Goal: Transaction & Acquisition: Obtain resource

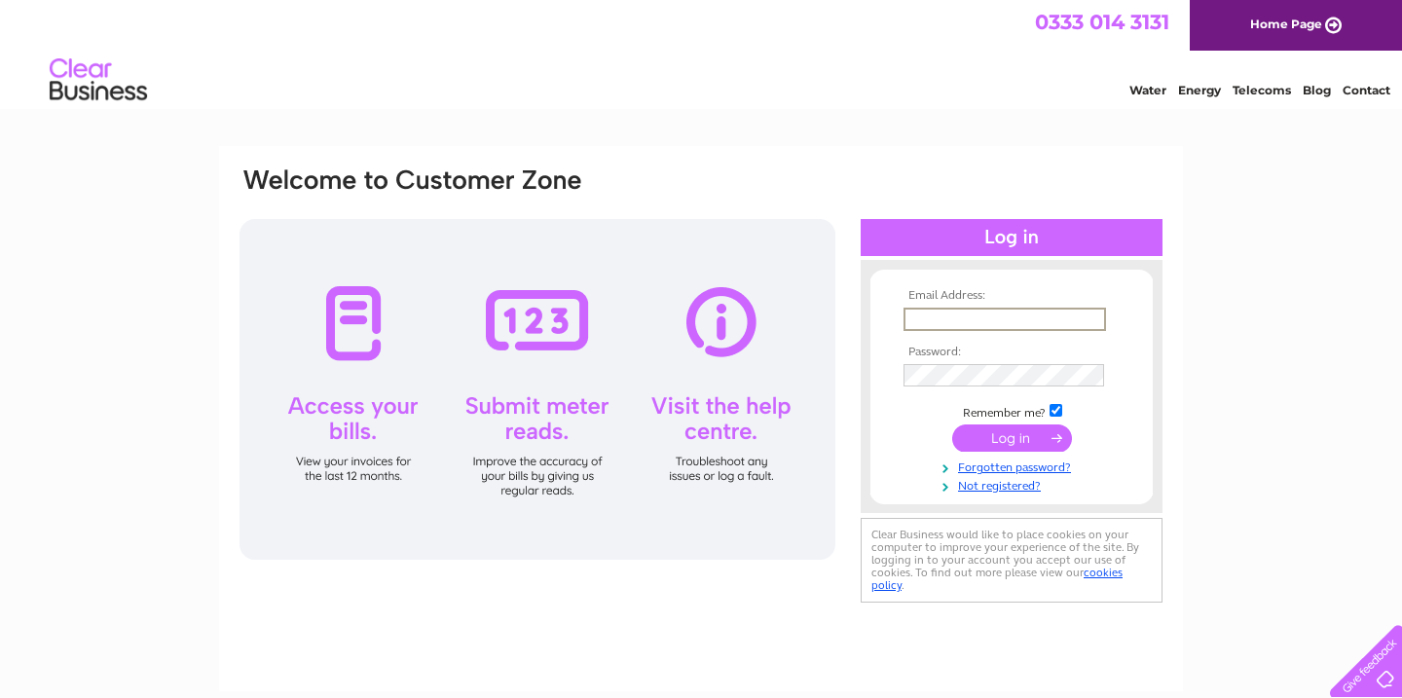
type input "[PERSON_NAME][EMAIL_ADDRESS][DOMAIN_NAME]"
click at [1011, 436] on input "submit" at bounding box center [1012, 437] width 120 height 27
click at [1006, 439] on input "submit" at bounding box center [1012, 437] width 120 height 27
click at [1006, 439] on input "submit" at bounding box center [1012, 436] width 120 height 27
click at [1008, 436] on input "submit" at bounding box center [1012, 436] width 120 height 27
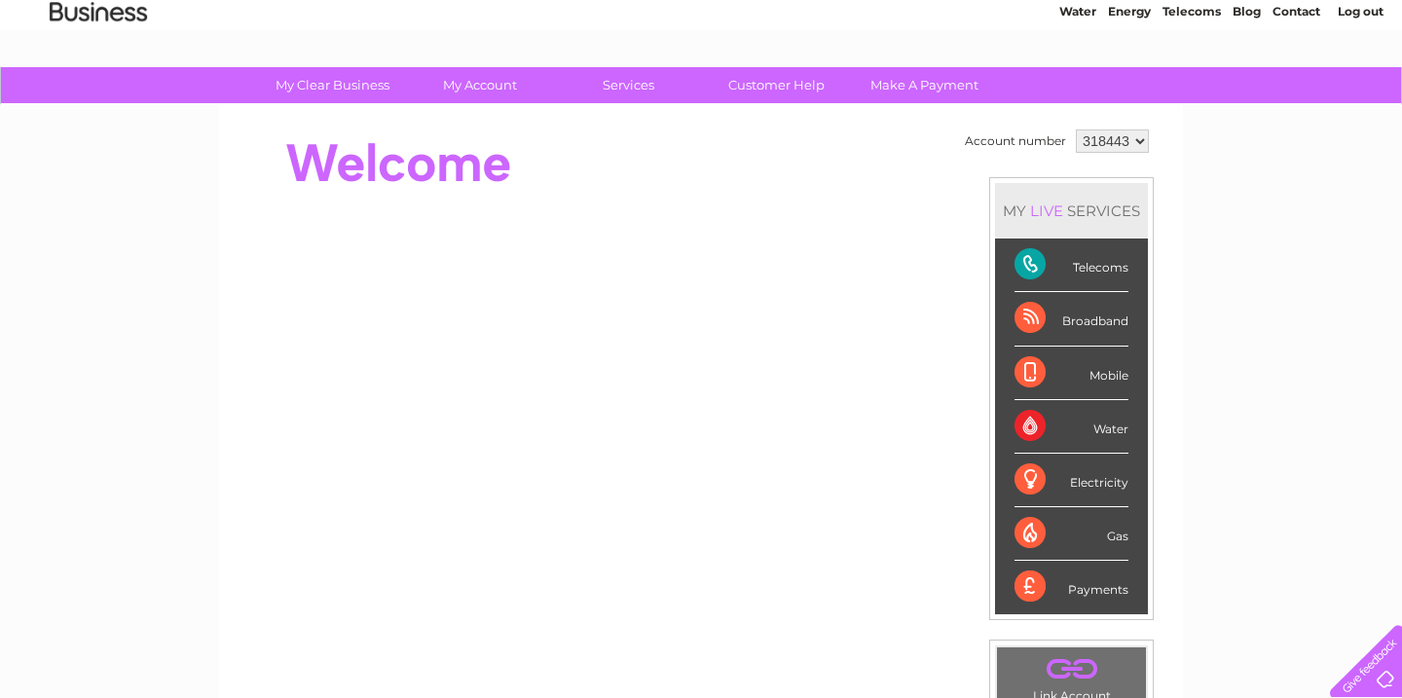
scroll to position [117, 0]
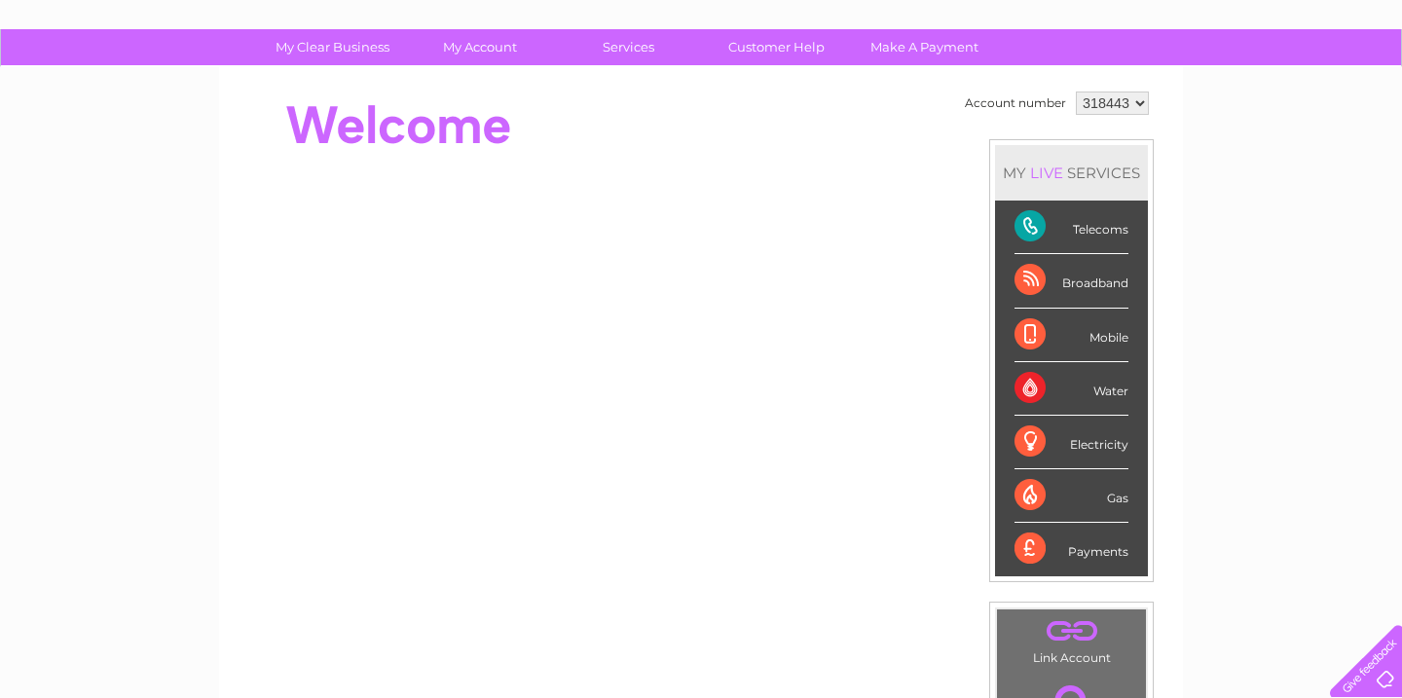
click at [1097, 231] on div "Telecoms" at bounding box center [1071, 228] width 114 height 54
click at [1040, 223] on div "Telecoms" at bounding box center [1071, 228] width 114 height 54
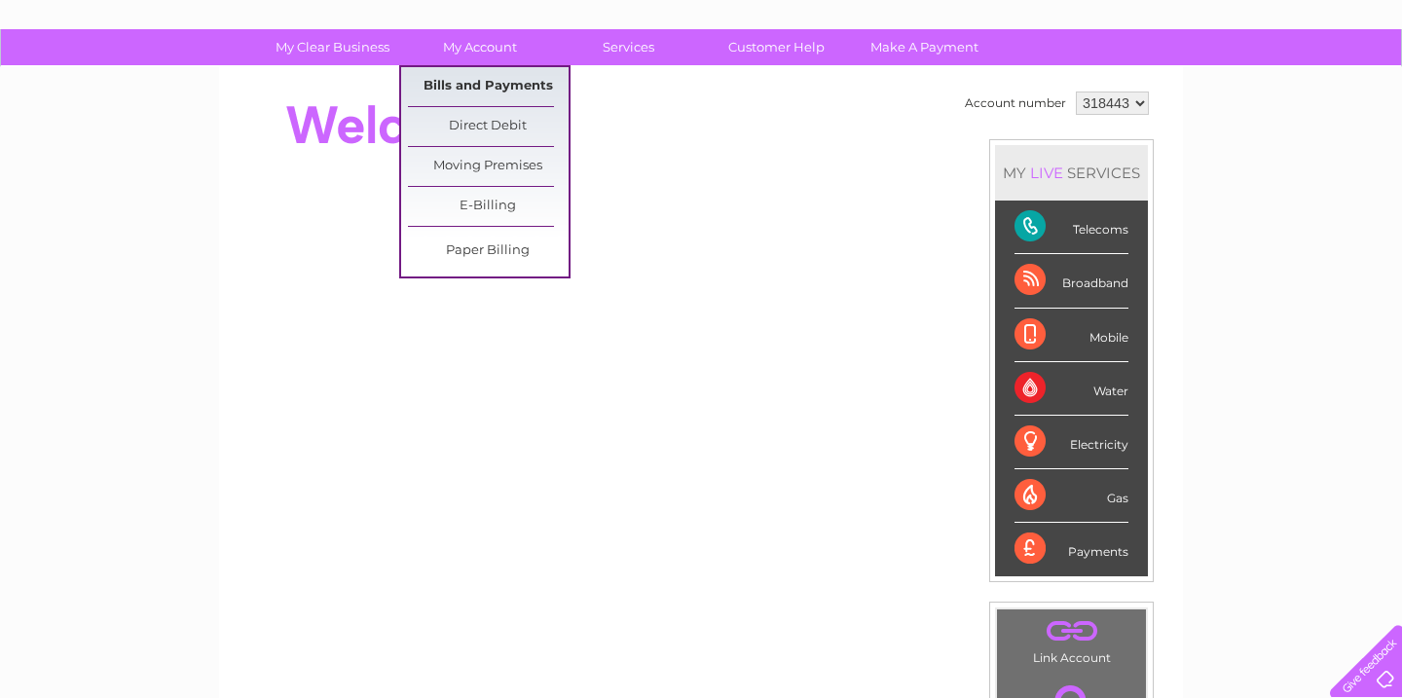
click at [479, 83] on link "Bills and Payments" at bounding box center [488, 86] width 161 height 39
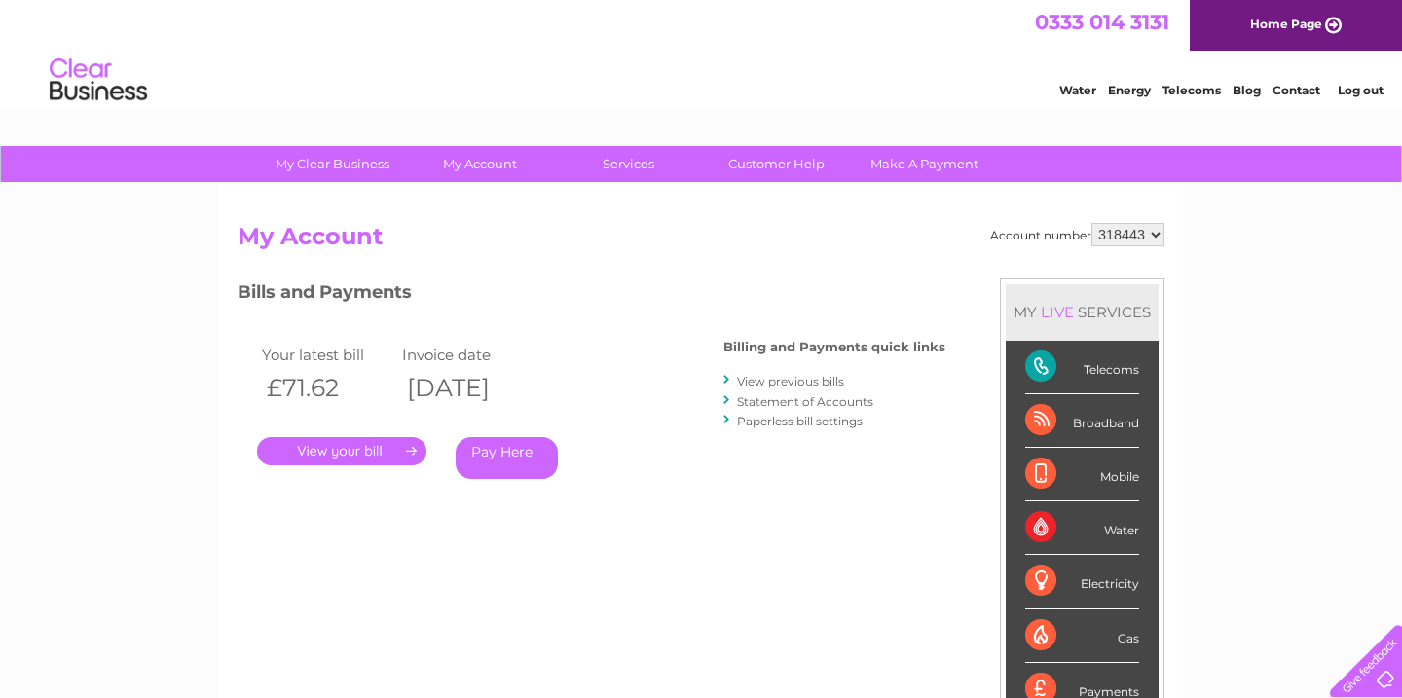
click at [353, 443] on link "." at bounding box center [341, 451] width 169 height 28
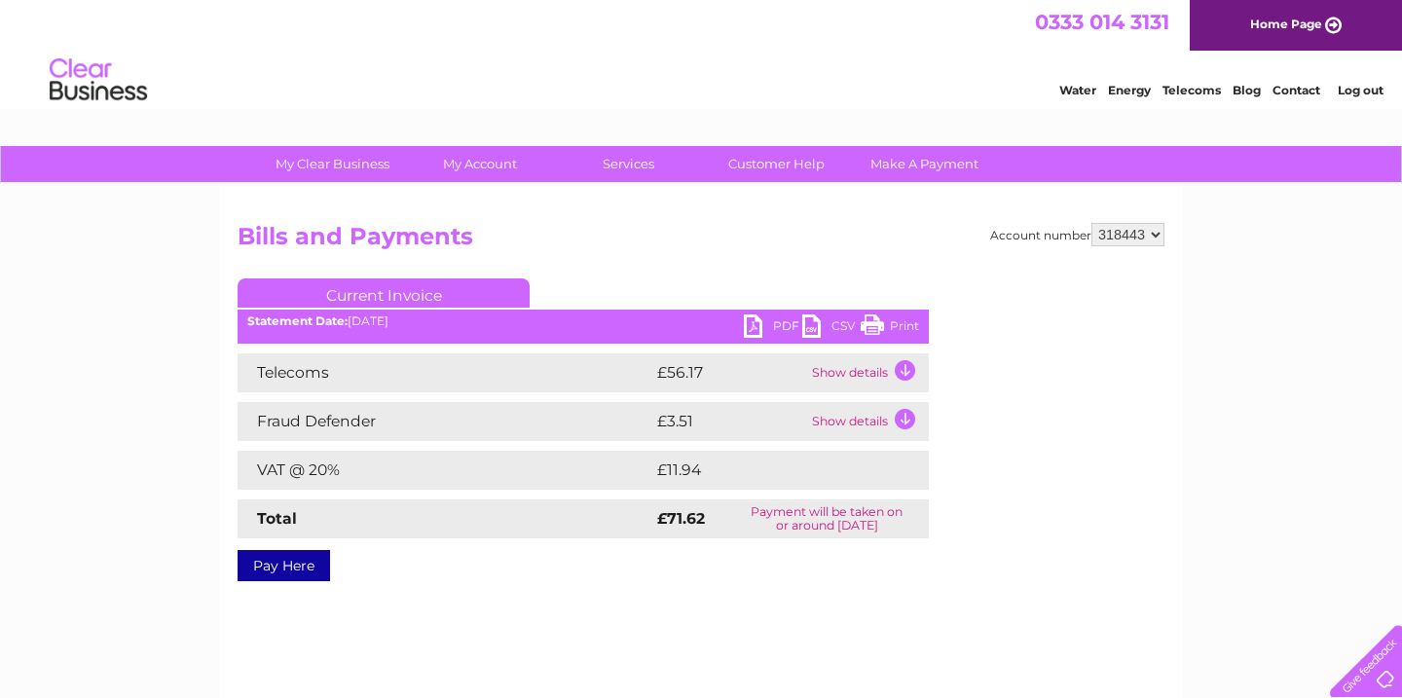
click at [780, 323] on link "PDF" at bounding box center [773, 328] width 58 height 28
